Goal: Information Seeking & Learning: Understand process/instructions

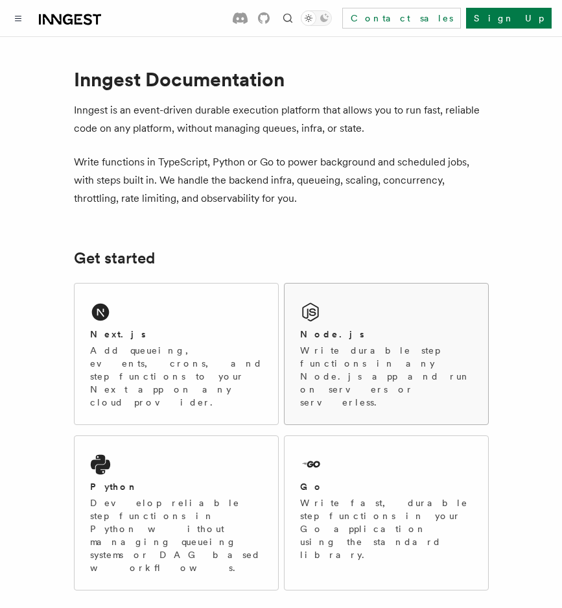
scroll to position [977, 0]
click at [186, 340] on div "Next.js" at bounding box center [176, 335] width 173 height 14
click at [134, 349] on p "Add queueing, events, crons, and step functions to your Next app on any cloud p…" at bounding box center [176, 376] width 173 height 65
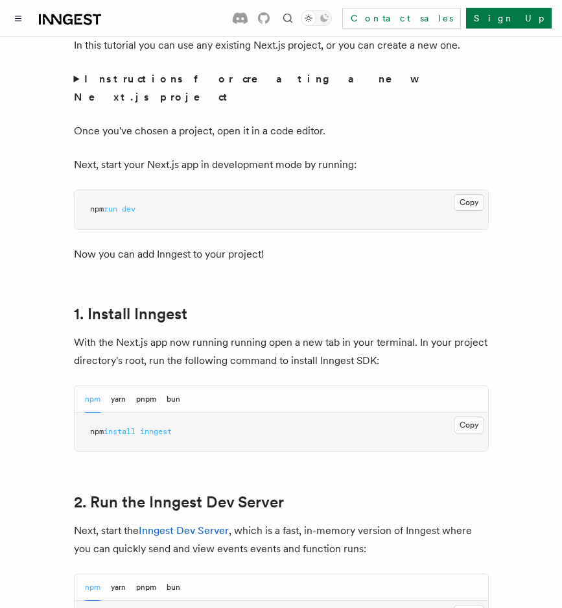
scroll to position [972, 0]
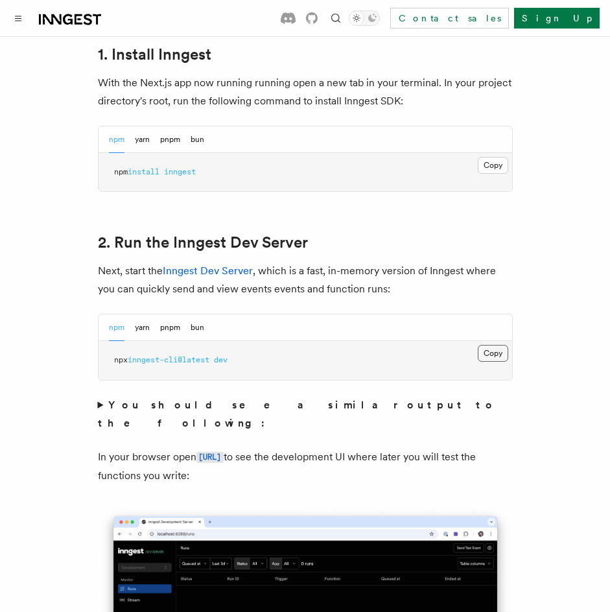
click at [495, 345] on button "Copy Copied" at bounding box center [493, 353] width 30 height 17
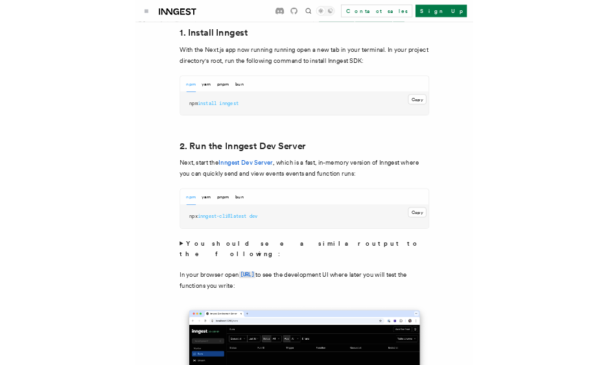
scroll to position [977, 0]
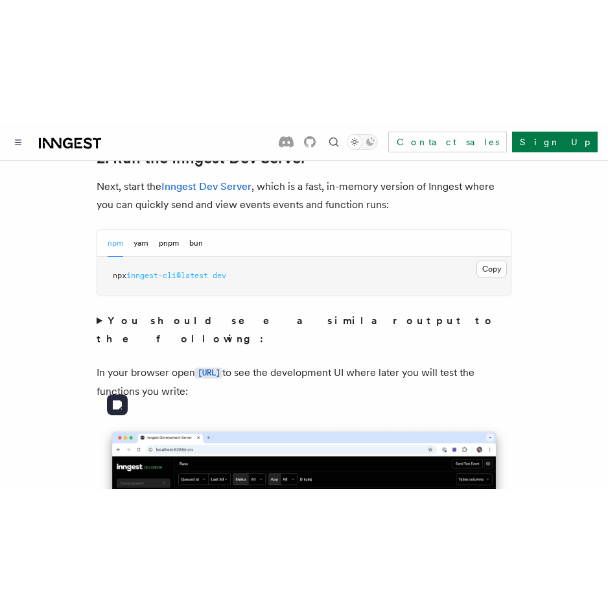
scroll to position [988, 0]
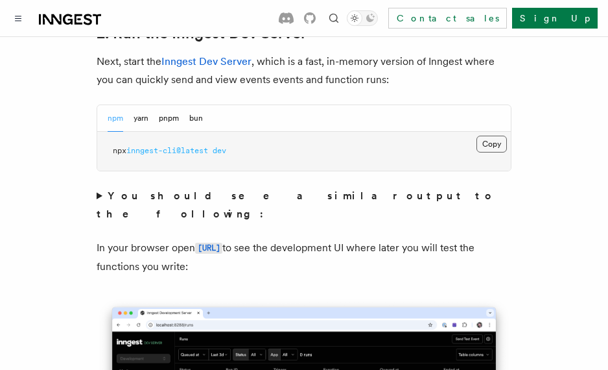
click at [493, 136] on button "Copy Copied" at bounding box center [492, 144] width 30 height 17
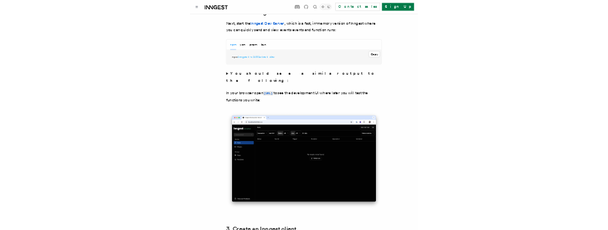
scroll to position [972, 0]
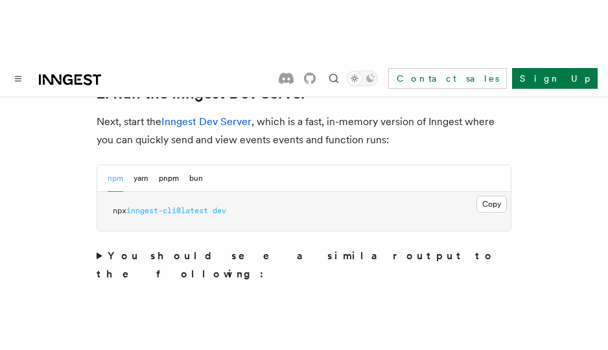
scroll to position [977, 0]
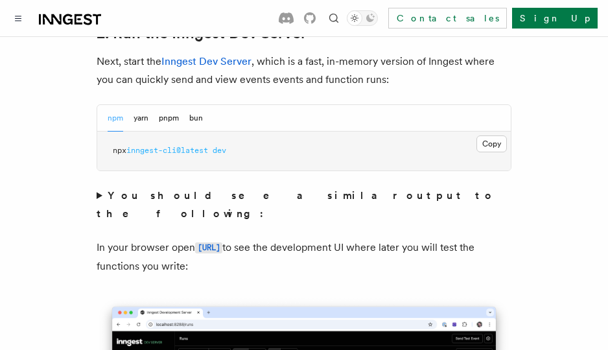
click at [301, 148] on pre "npx inngest-cli@latest dev" at bounding box center [304, 151] width 414 height 39
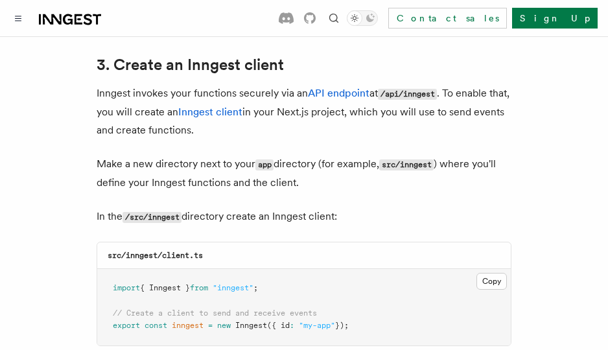
scroll to position [1531, 0]
drag, startPoint x: 152, startPoint y: 181, endPoint x: 186, endPoint y: 178, distance: 34.5
type textarea "*******"
click at [186, 207] on p "In the /src/inngest directory create an Inngest client:" at bounding box center [304, 216] width 415 height 19
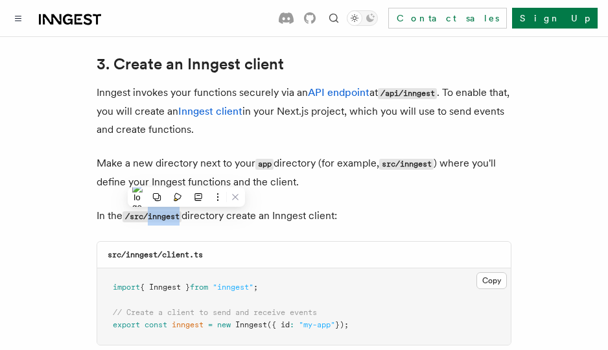
copy code "inngest"
drag, startPoint x: 163, startPoint y: 219, endPoint x: 211, endPoint y: 219, distance: 48.0
click at [211, 242] on div "src/inngest/client.ts" at bounding box center [304, 255] width 414 height 27
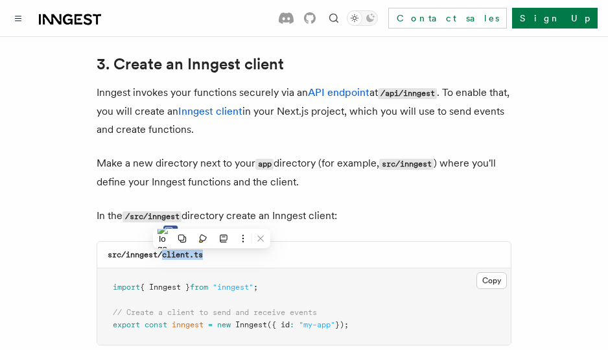
copy code "client.ts"
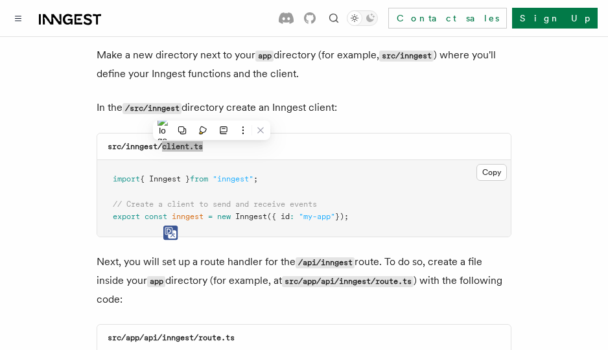
scroll to position [1640, 0]
drag, startPoint x: 470, startPoint y: 165, endPoint x: 477, endPoint y: 155, distance: 12.1
click at [470, 165] on pre "import { Inngest } from "inngest" ; // Create a client to send and receive even…" at bounding box center [304, 198] width 414 height 77
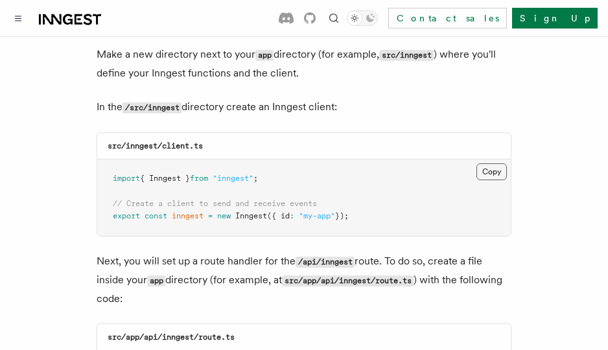
click at [493, 163] on button "Copy Copied" at bounding box center [492, 171] width 30 height 17
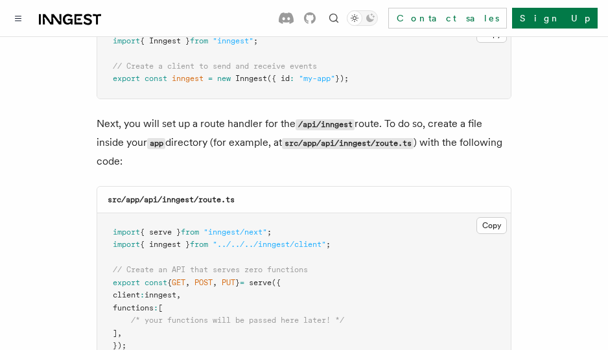
scroll to position [1779, 0]
click at [126, 195] on code "src/app/api/inngest/route.ts" at bounding box center [171, 199] width 127 height 9
drag, startPoint x: 163, startPoint y: 162, endPoint x: 195, endPoint y: 161, distance: 31.8
click at [195, 195] on code "src/app/api/inngest/route.ts" at bounding box center [171, 199] width 127 height 9
copy code "inngest"
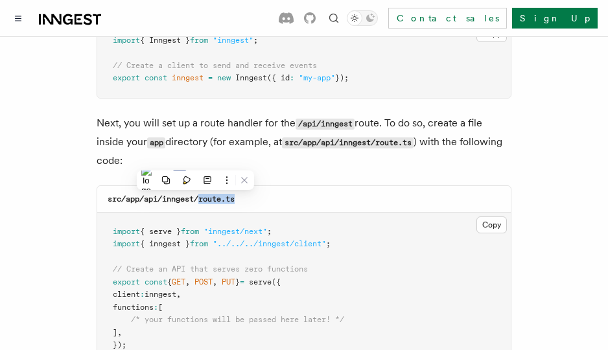
drag, startPoint x: 201, startPoint y: 163, endPoint x: 245, endPoint y: 161, distance: 43.5
click at [245, 186] on div "src/app/api/inngest/route.ts" at bounding box center [304, 199] width 414 height 27
copy code "route.ts"
drag, startPoint x: 277, startPoint y: 223, endPoint x: 370, endPoint y: 185, distance: 100.3
click at [277, 223] on pre "import { serve } from "inngest/next" ; import { inngest } from "../../../innges…" at bounding box center [304, 289] width 414 height 152
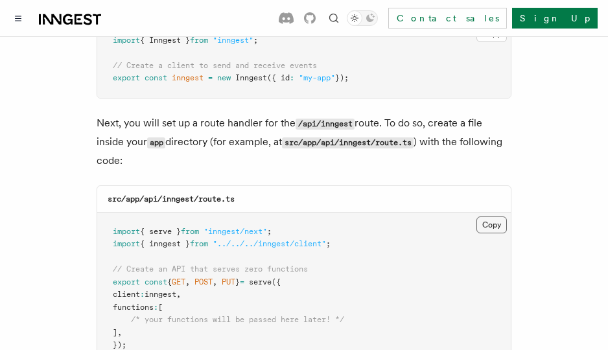
click at [486, 217] on button "Copy Copied" at bounding box center [492, 225] width 30 height 17
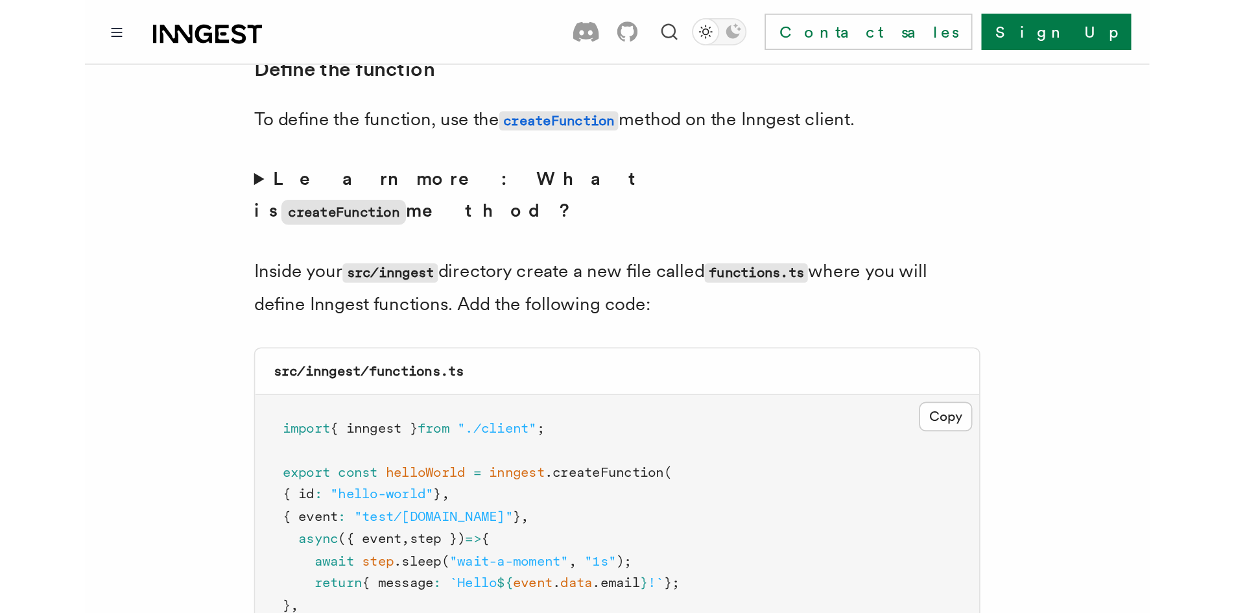
scroll to position [2275, 0]
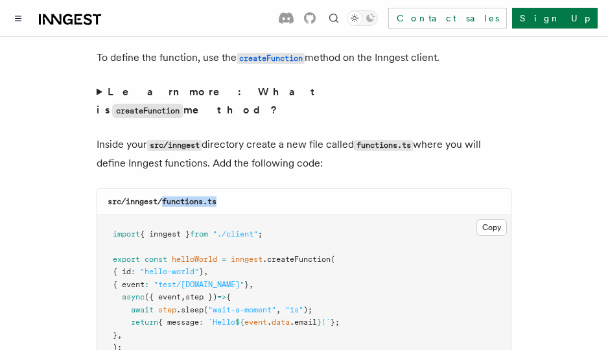
drag, startPoint x: 164, startPoint y: 149, endPoint x: 228, endPoint y: 147, distance: 63.6
click at [228, 189] on div "src/inngest/functions.ts" at bounding box center [304, 202] width 414 height 27
copy code "functions.ts"
click at [505, 219] on button "Copy Copied" at bounding box center [492, 227] width 30 height 17
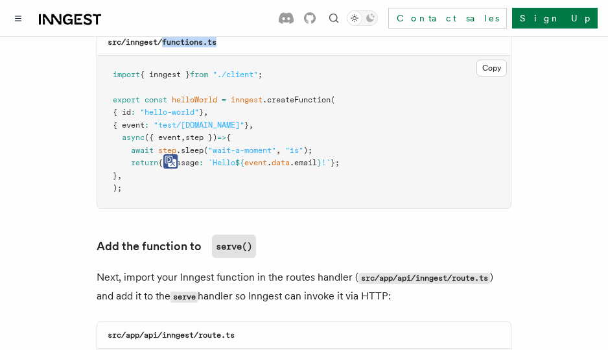
scroll to position [2436, 0]
click at [360, 322] on div "src/app/api/inngest/route.ts" at bounding box center [304, 335] width 414 height 27
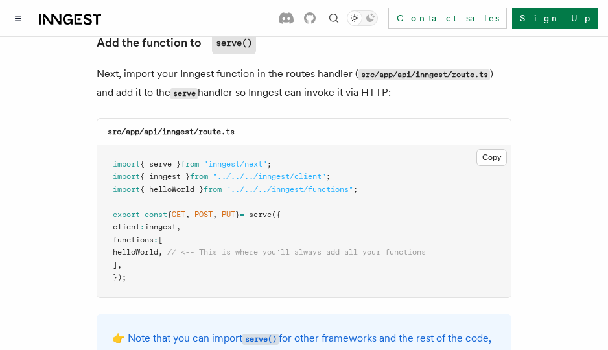
scroll to position [2645, 0]
